Goal: Check status: Check status

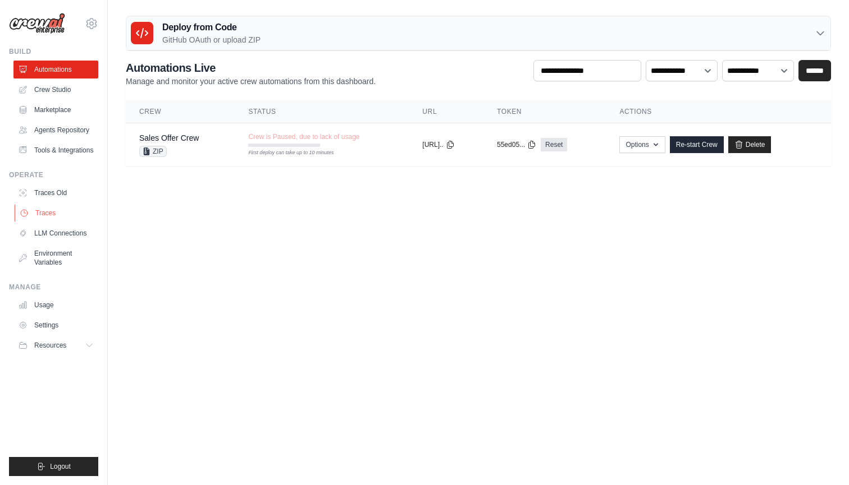
click at [65, 213] on link "Traces" at bounding box center [57, 213] width 85 height 18
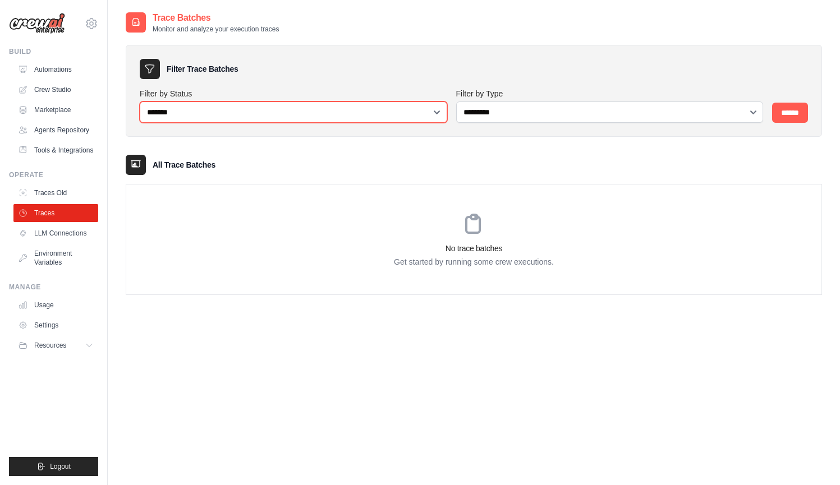
select select "******"
select select
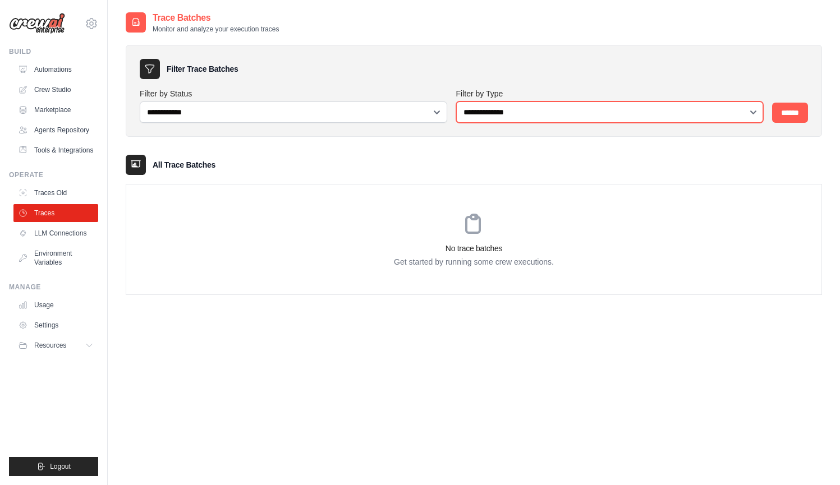
select select "*****"
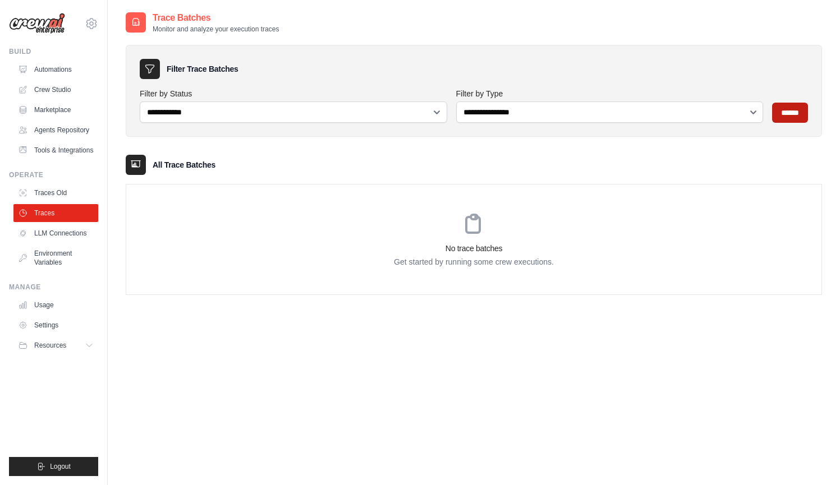
click at [742, 114] on input "******" at bounding box center [790, 113] width 36 height 20
click at [65, 231] on link "LLM Connections" at bounding box center [57, 233] width 85 height 18
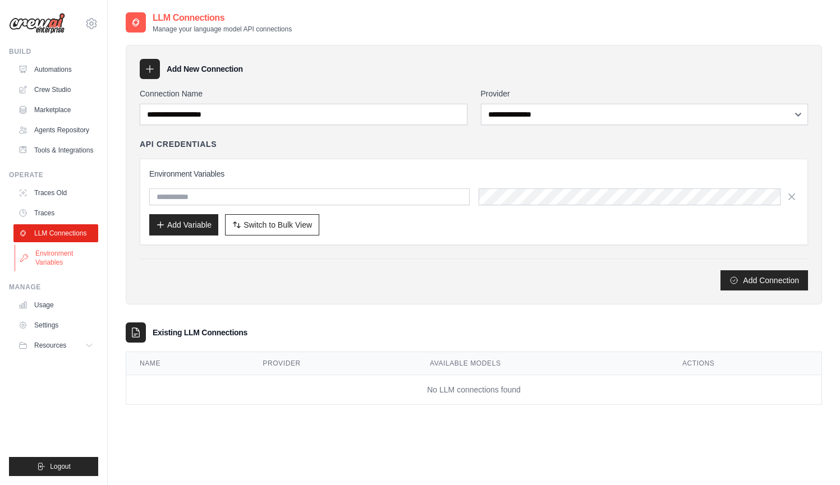
click at [76, 254] on link "Environment Variables" at bounding box center [57, 258] width 85 height 27
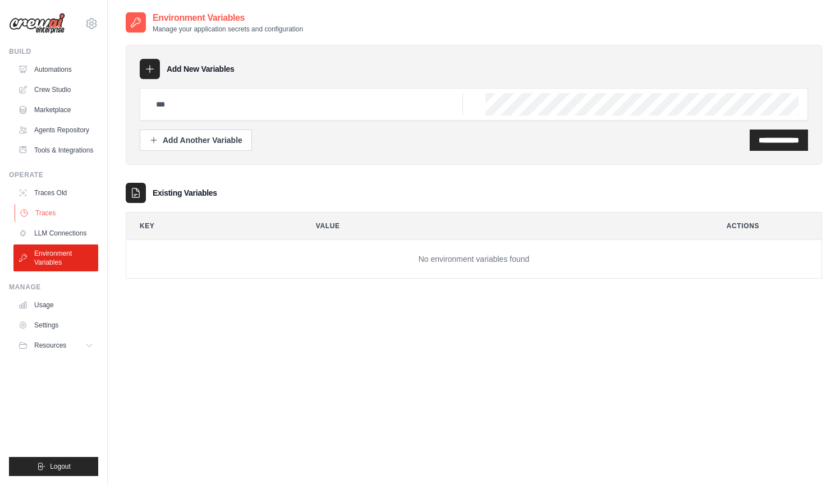
click at [51, 218] on link "Traces" at bounding box center [57, 213] width 85 height 18
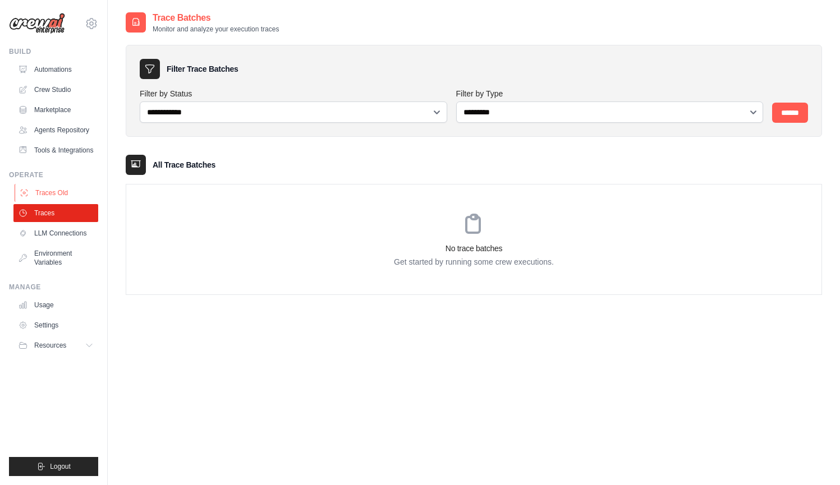
click at [64, 196] on link "Traces Old" at bounding box center [57, 193] width 85 height 18
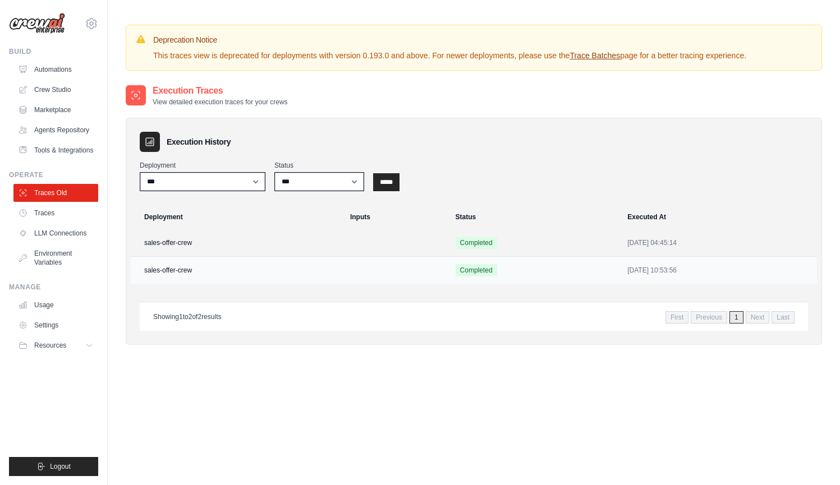
click at [209, 272] on td "sales-offer-crew" at bounding box center [237, 270] width 213 height 27
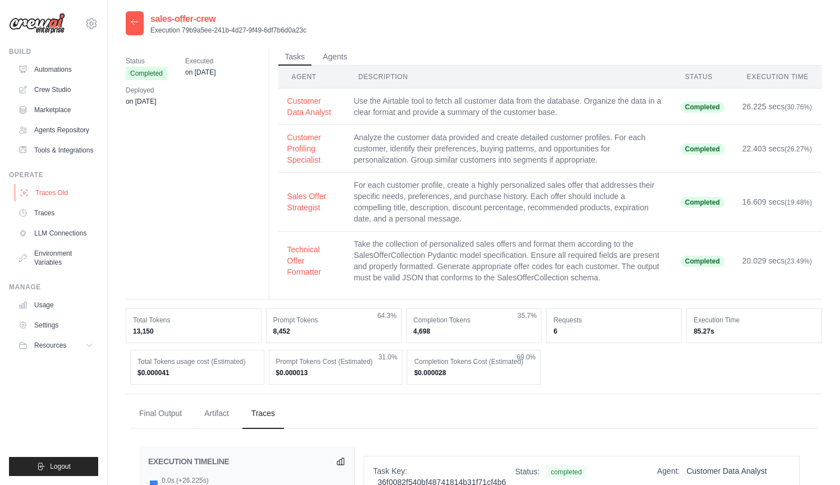
click at [56, 191] on link "Traces Old" at bounding box center [57, 193] width 85 height 18
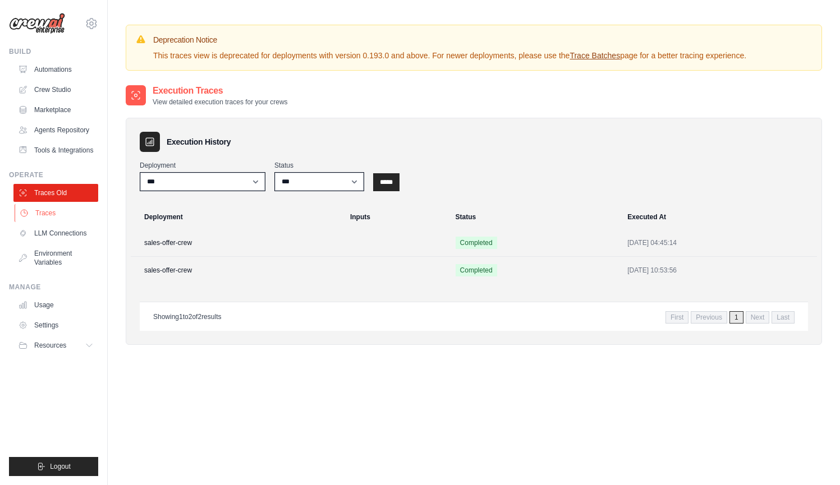
click at [62, 211] on link "Traces" at bounding box center [57, 213] width 85 height 18
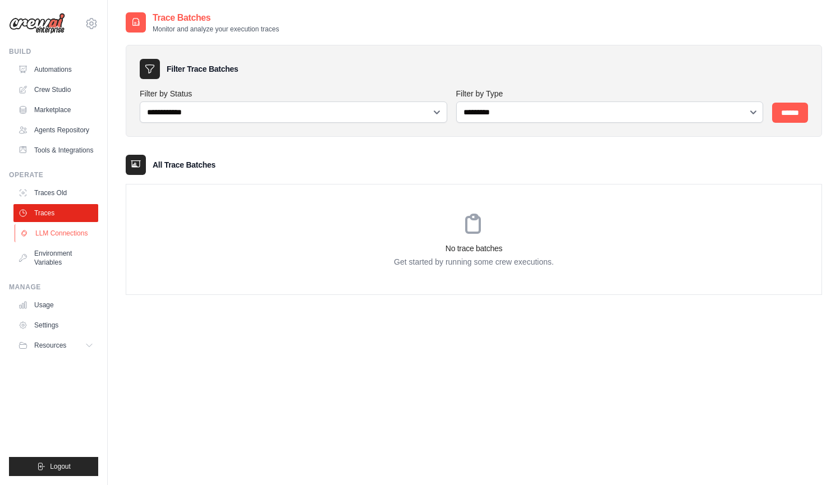
click at [73, 236] on link "LLM Connections" at bounding box center [57, 233] width 85 height 18
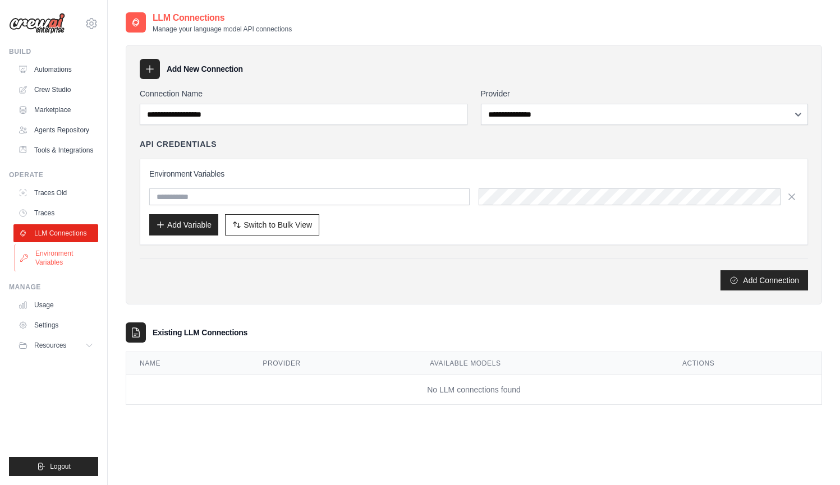
click at [67, 260] on link "Environment Variables" at bounding box center [57, 258] width 85 height 27
click at [57, 302] on link "Usage" at bounding box center [57, 305] width 85 height 18
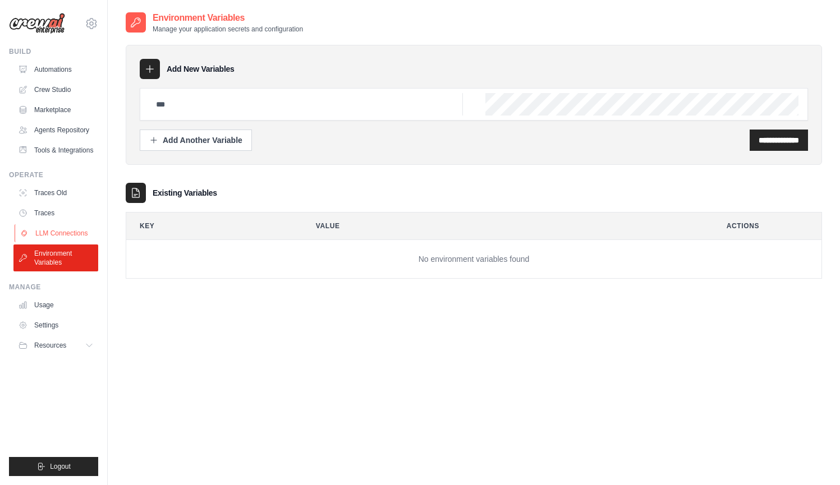
click at [63, 238] on link "LLM Connections" at bounding box center [57, 233] width 85 height 18
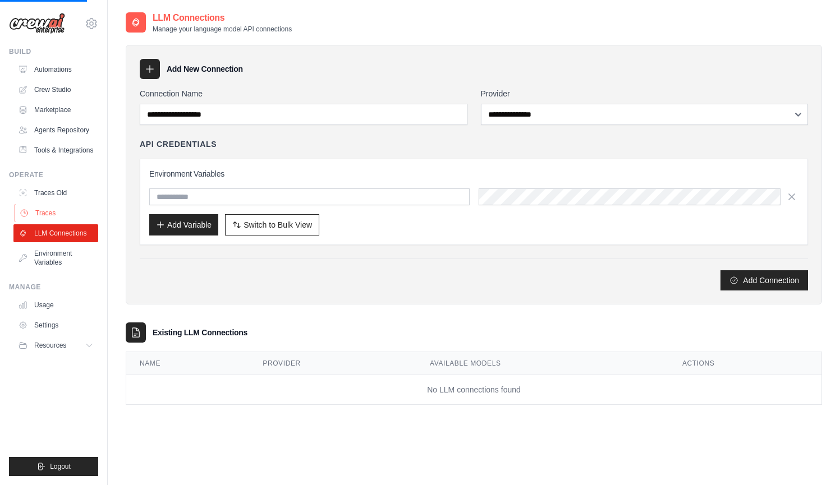
click at [62, 218] on link "Traces" at bounding box center [57, 213] width 85 height 18
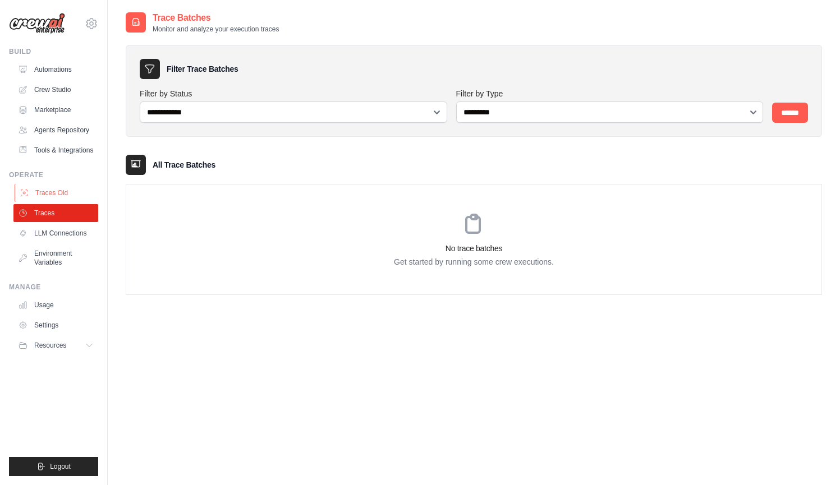
click at [61, 194] on link "Traces Old" at bounding box center [57, 193] width 85 height 18
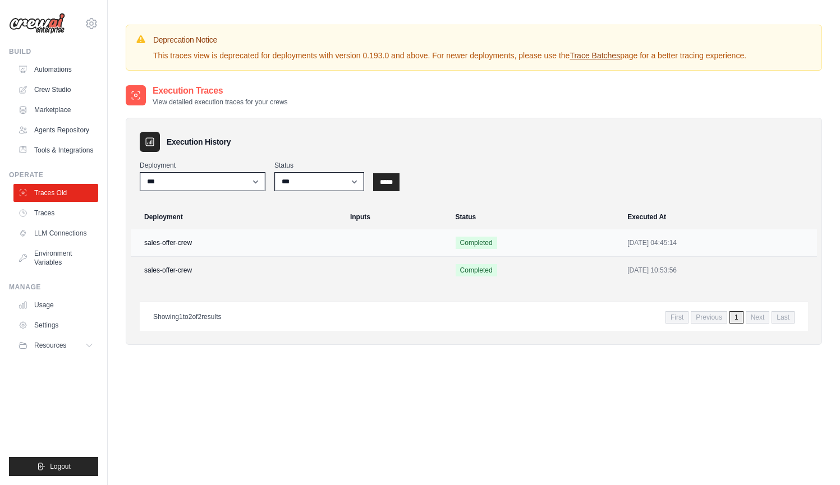
click at [526, 250] on td "Completed" at bounding box center [535, 243] width 172 height 27
